Goal: Information Seeking & Learning: Learn about a topic

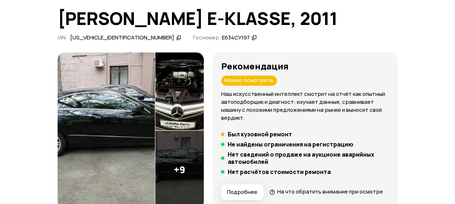
scroll to position [56, 0]
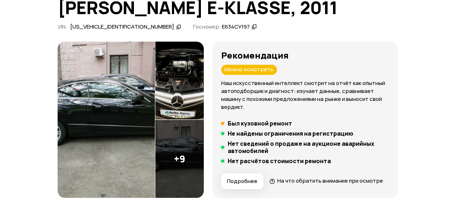
click at [195, 162] on img at bounding box center [179, 159] width 49 height 78
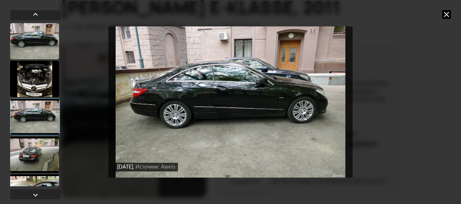
click at [44, 181] on div at bounding box center [34, 193] width 49 height 36
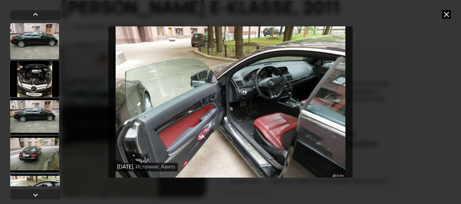
click at [235, 113] on img "Go to Slide 5" at bounding box center [230, 102] width 244 height 153
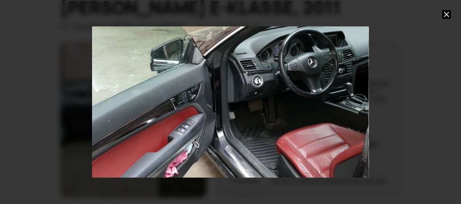
click at [446, 17] on icon at bounding box center [446, 14] width 9 height 9
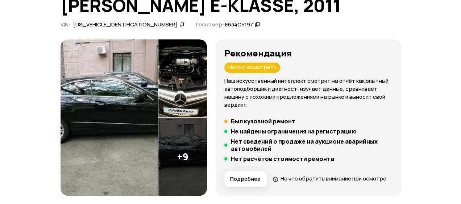
scroll to position [58, 0]
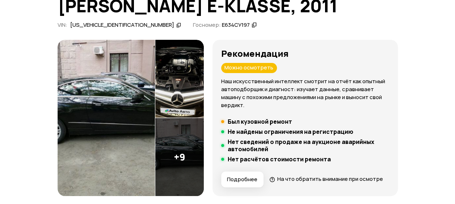
click at [204, 173] on img at bounding box center [179, 157] width 49 height 78
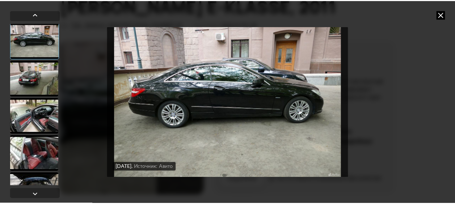
scroll to position [75, 0]
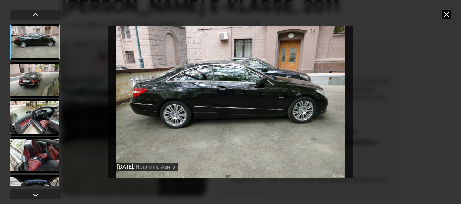
click at [45, 122] on div at bounding box center [34, 118] width 49 height 36
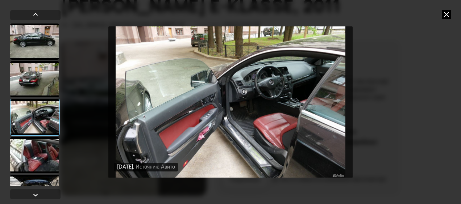
click at [280, 83] on img "Go to Slide 5" at bounding box center [230, 102] width 244 height 153
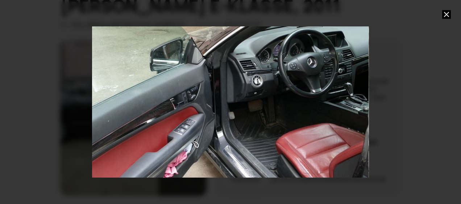
click at [297, 91] on div "Go to Slide 5" at bounding box center [230, 102] width 553 height 307
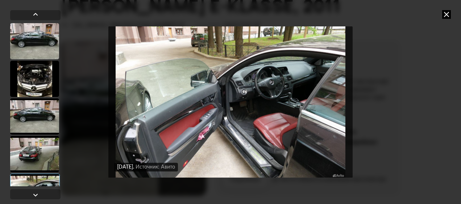
click at [297, 91] on img "Go to Slide 5" at bounding box center [230, 102] width 244 height 153
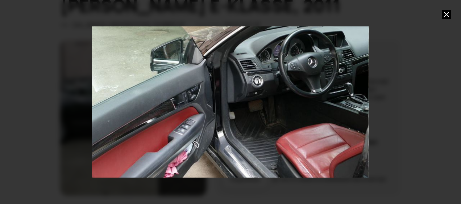
click at [446, 15] on icon at bounding box center [446, 14] width 9 height 9
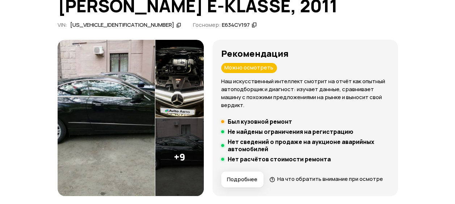
click at [204, 151] on img at bounding box center [179, 157] width 49 height 78
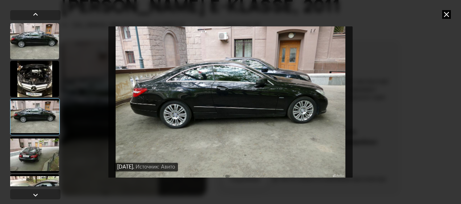
click at [36, 178] on div at bounding box center [34, 193] width 49 height 36
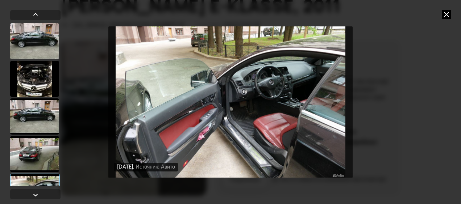
click at [449, 9] on div "[DATE] Источник: Авито [DATE] Источник: Авито [DATE] Источник: Авито [DATE] Ист…" at bounding box center [230, 102] width 461 height 204
click at [446, 14] on icon at bounding box center [446, 14] width 9 height 9
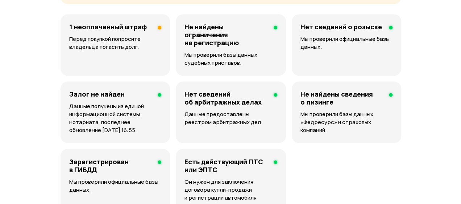
scroll to position [532, 0]
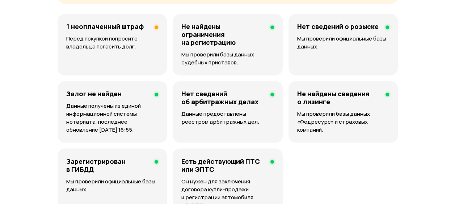
click at [133, 30] on h4 "1 неоплаченный штраф" at bounding box center [105, 26] width 78 height 8
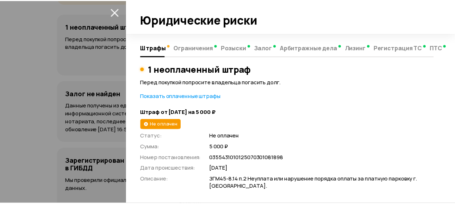
scroll to position [37, 0]
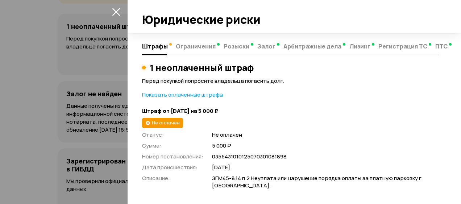
click at [116, 12] on icon "закрыть" at bounding box center [116, 12] width 8 height 8
